Goal: Task Accomplishment & Management: Manage account settings

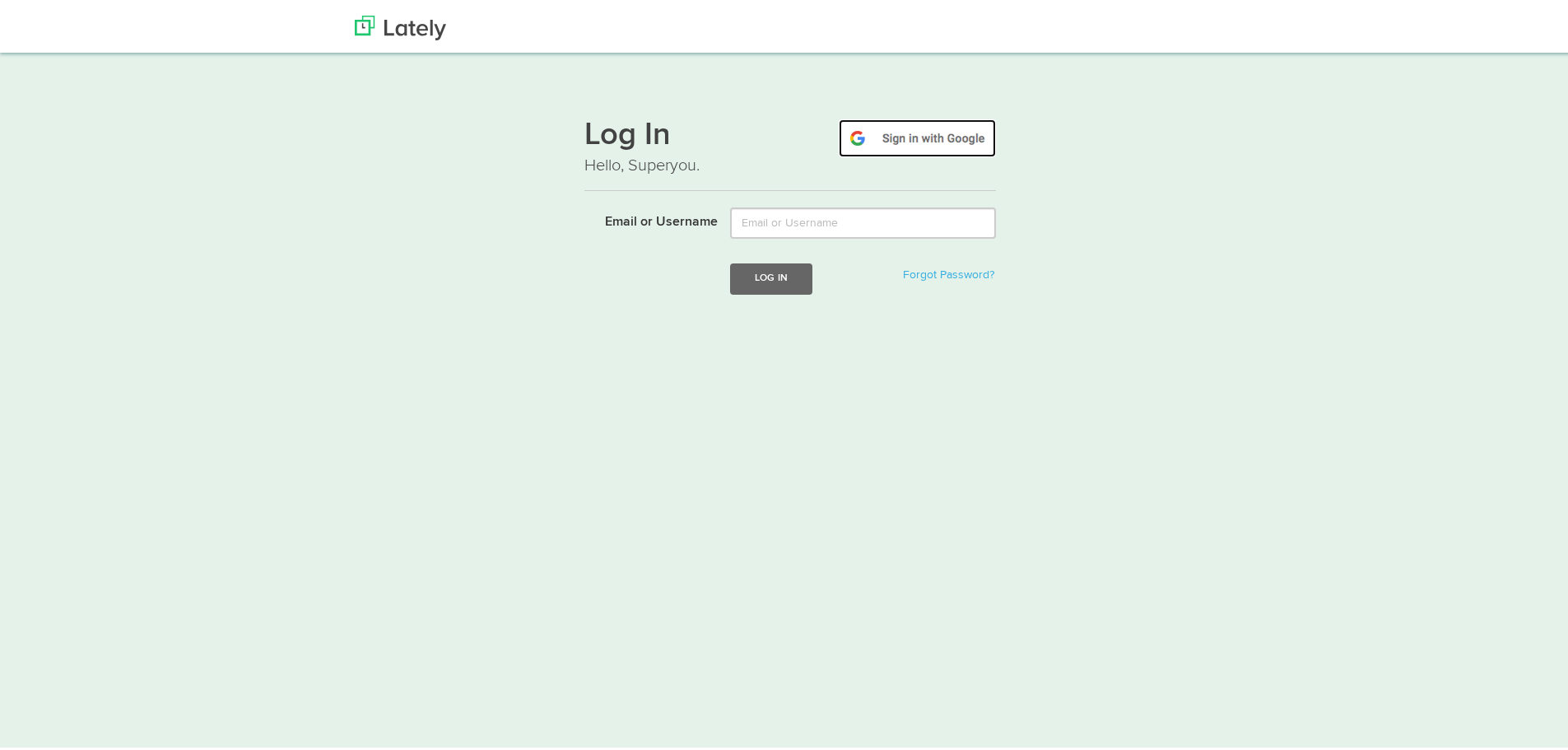
click at [917, 138] on img at bounding box center [918, 135] width 157 height 38
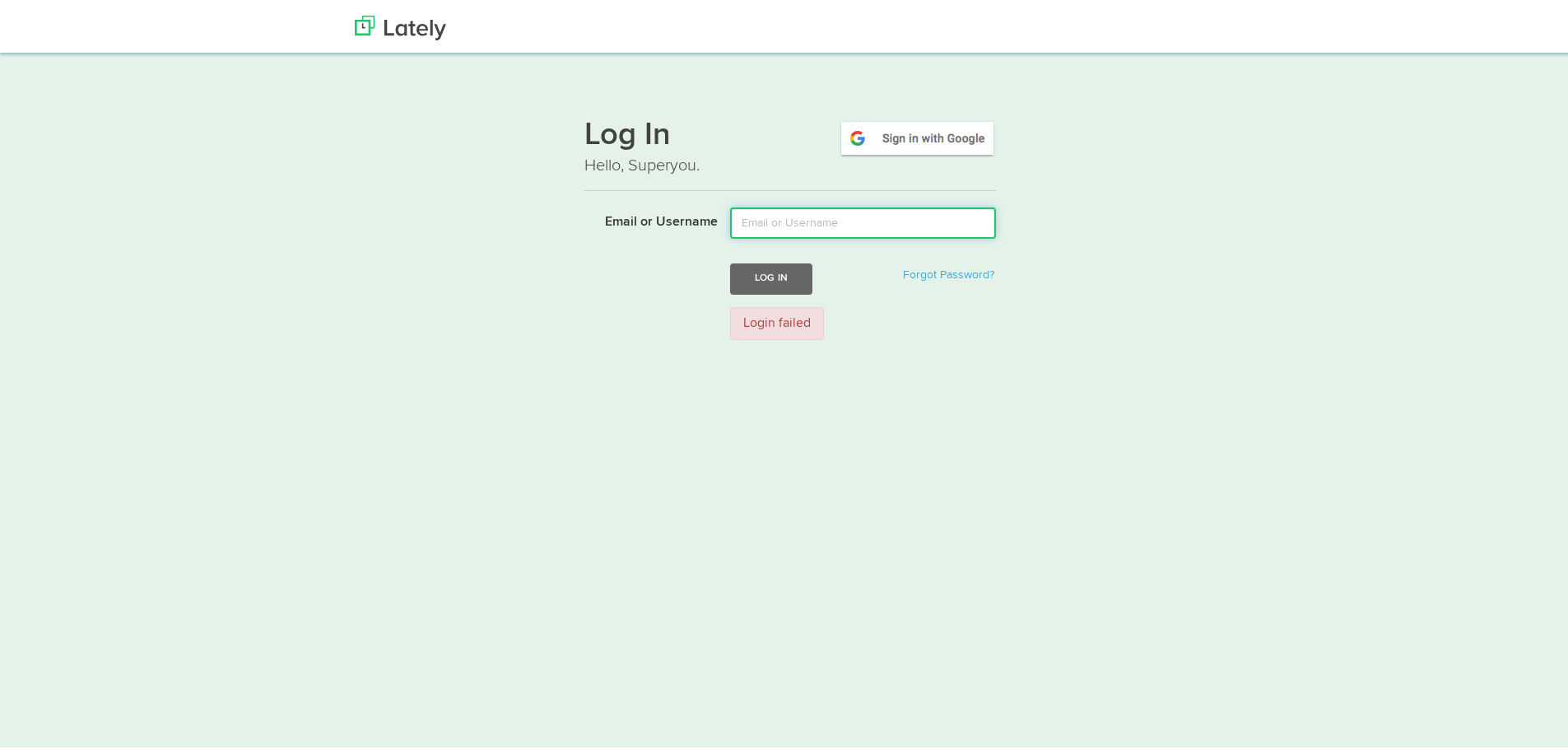
click at [905, 223] on input "Email or Username" at bounding box center [863, 220] width 266 height 31
type input "carolina.tobaramorocho@holcim.com"
click at [780, 275] on button "Log In" at bounding box center [771, 274] width 82 height 30
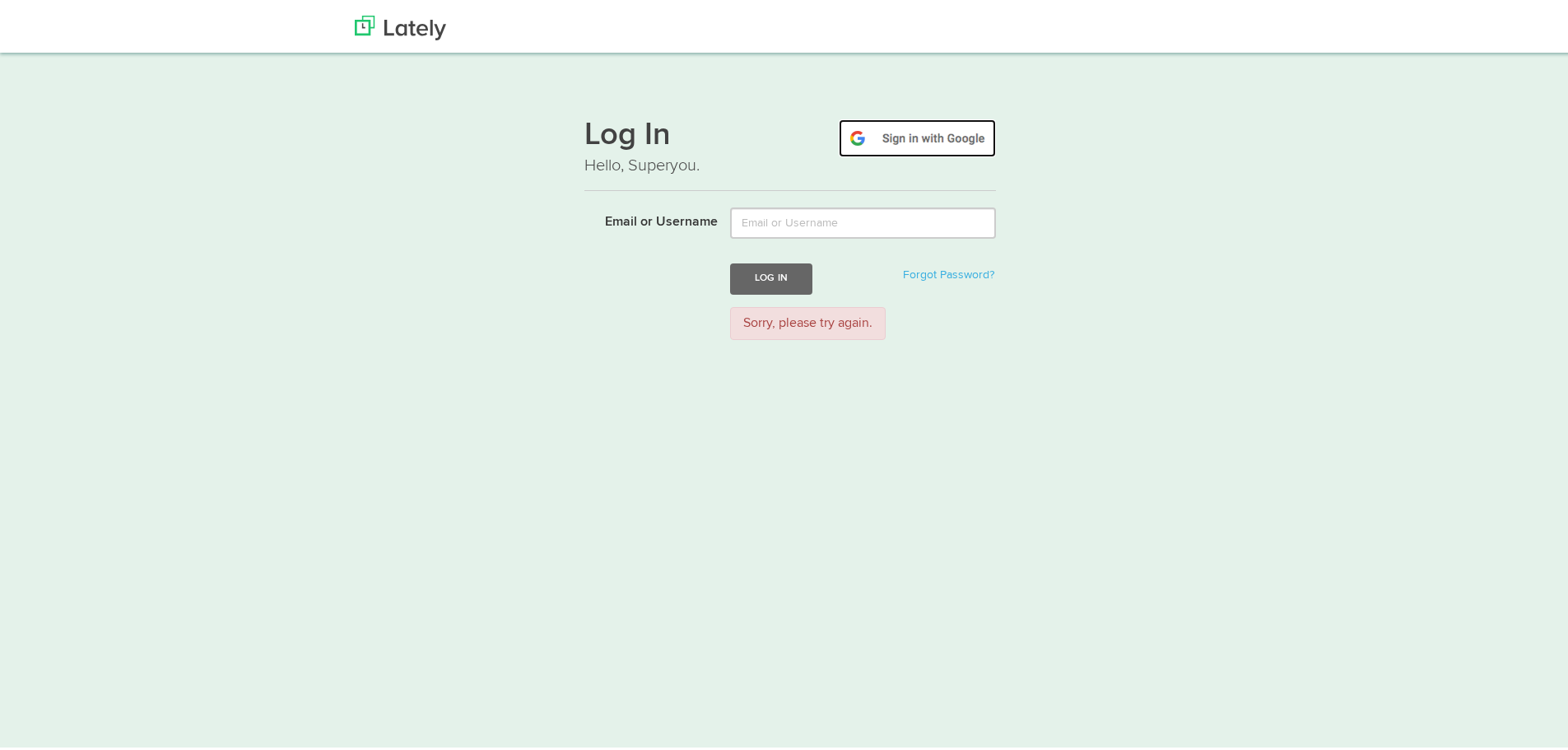
click at [901, 133] on img at bounding box center [918, 135] width 157 height 38
click at [948, 129] on img at bounding box center [918, 135] width 157 height 38
click at [409, 14] on img at bounding box center [400, 24] width 91 height 24
